Goal: Information Seeking & Learning: Learn about a topic

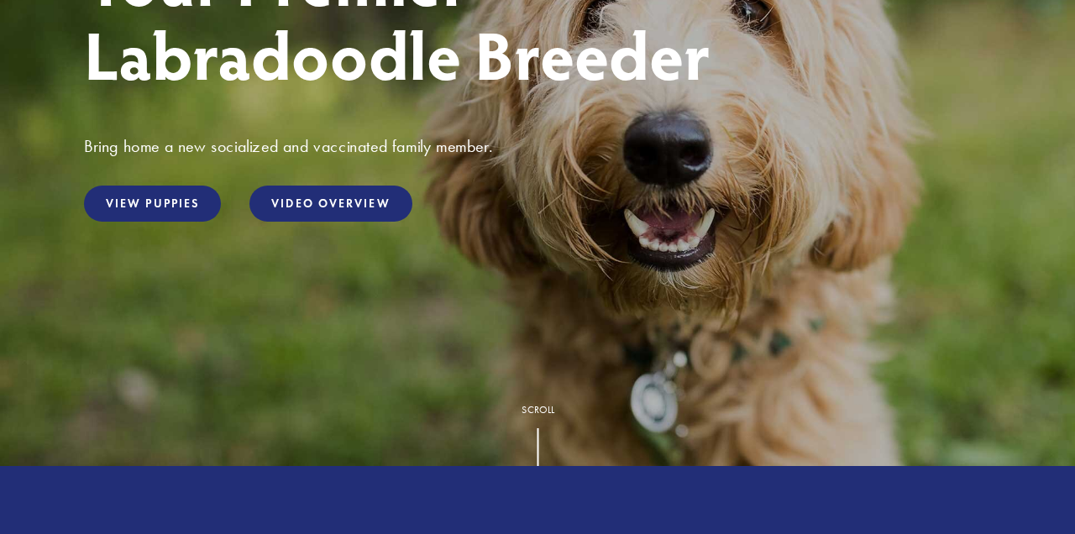
scroll to position [348, 0]
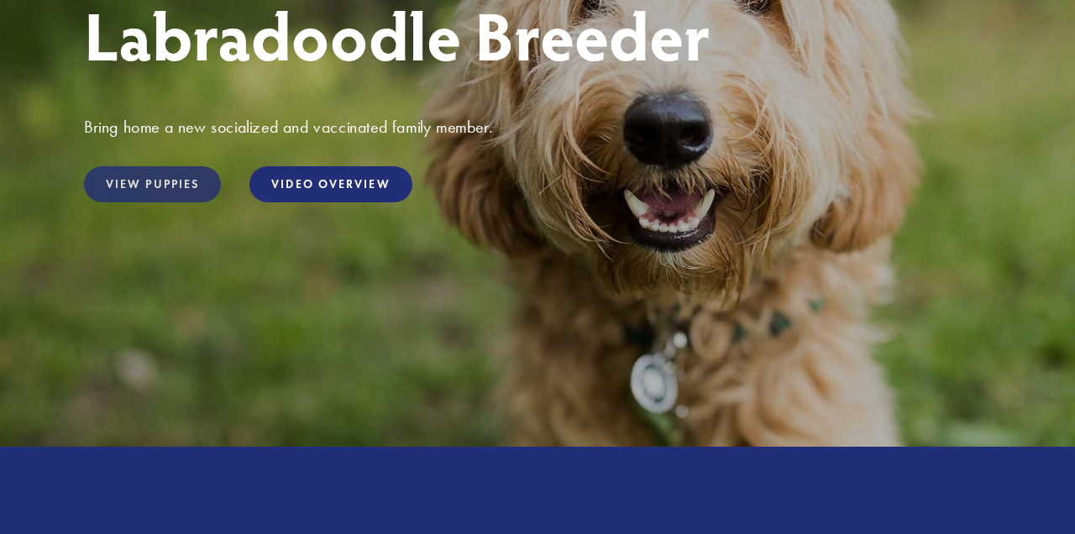
click at [166, 196] on link "View Puppies" at bounding box center [152, 184] width 137 height 36
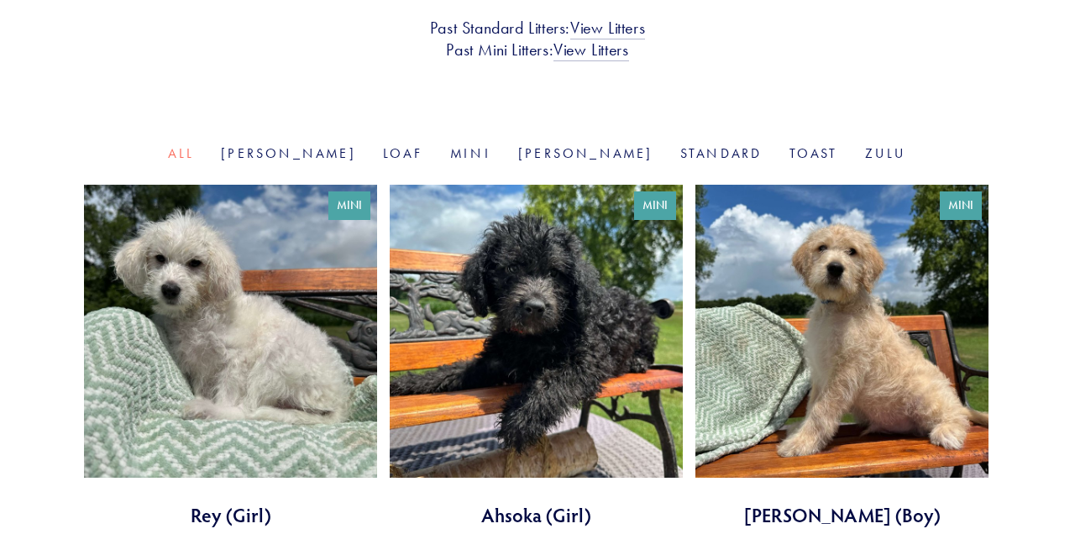
scroll to position [493, 0]
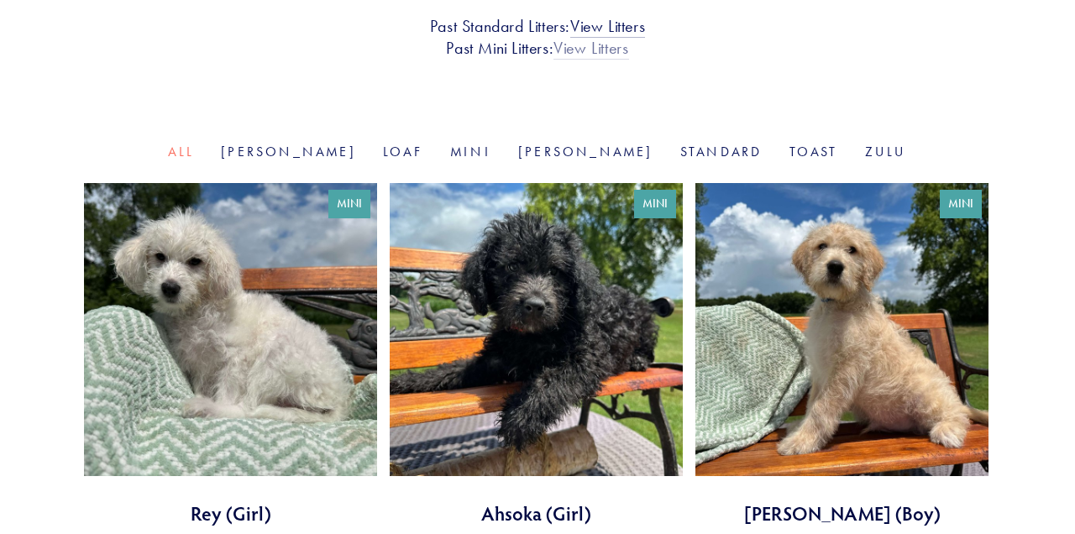
click at [575, 51] on link "View Litters" at bounding box center [590, 49] width 75 height 22
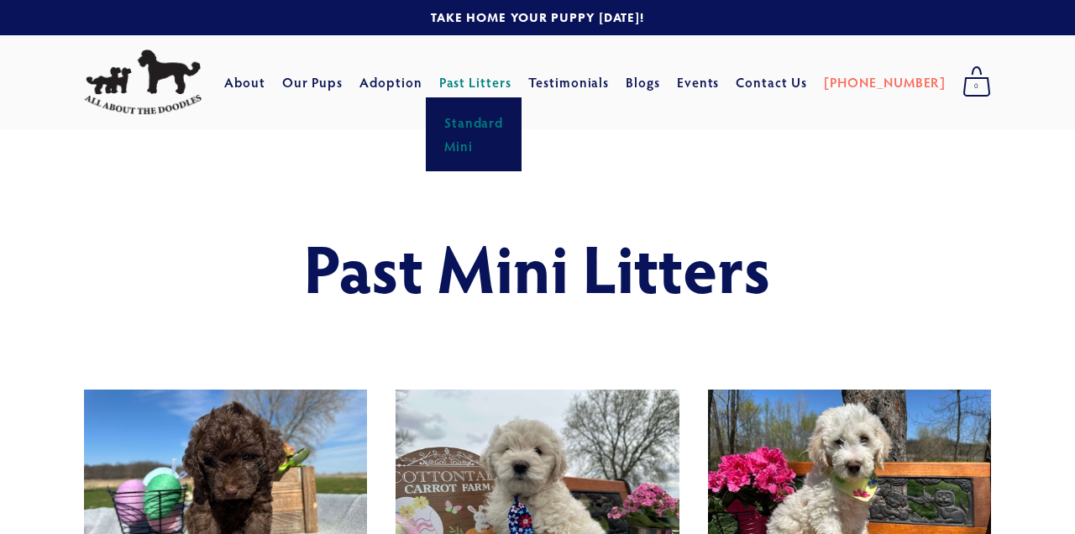
click at [509, 121] on link "Standard" at bounding box center [474, 123] width 70 height 24
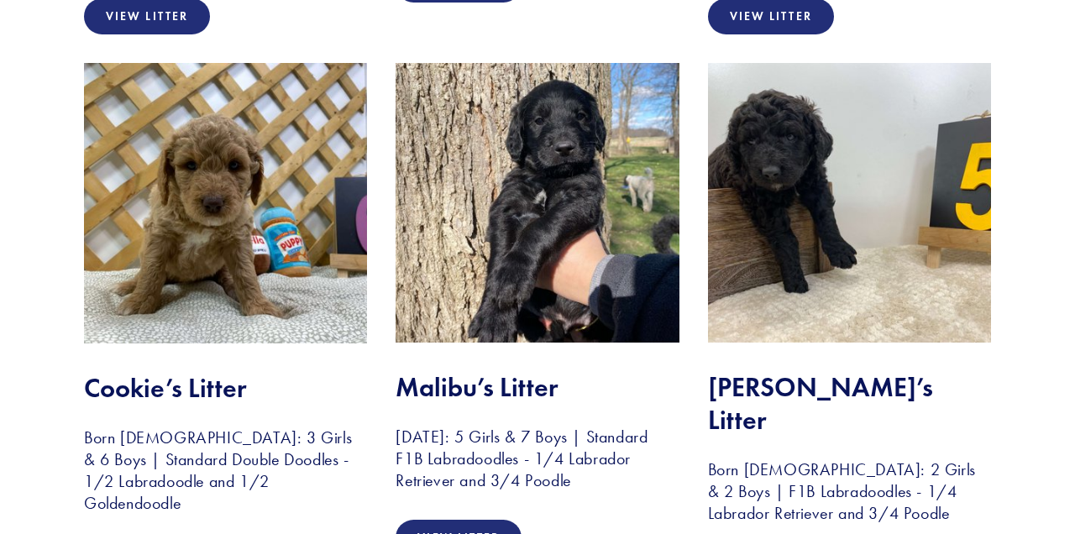
scroll to position [3235, 0]
